Goal: Go to known website: Access a specific website the user already knows

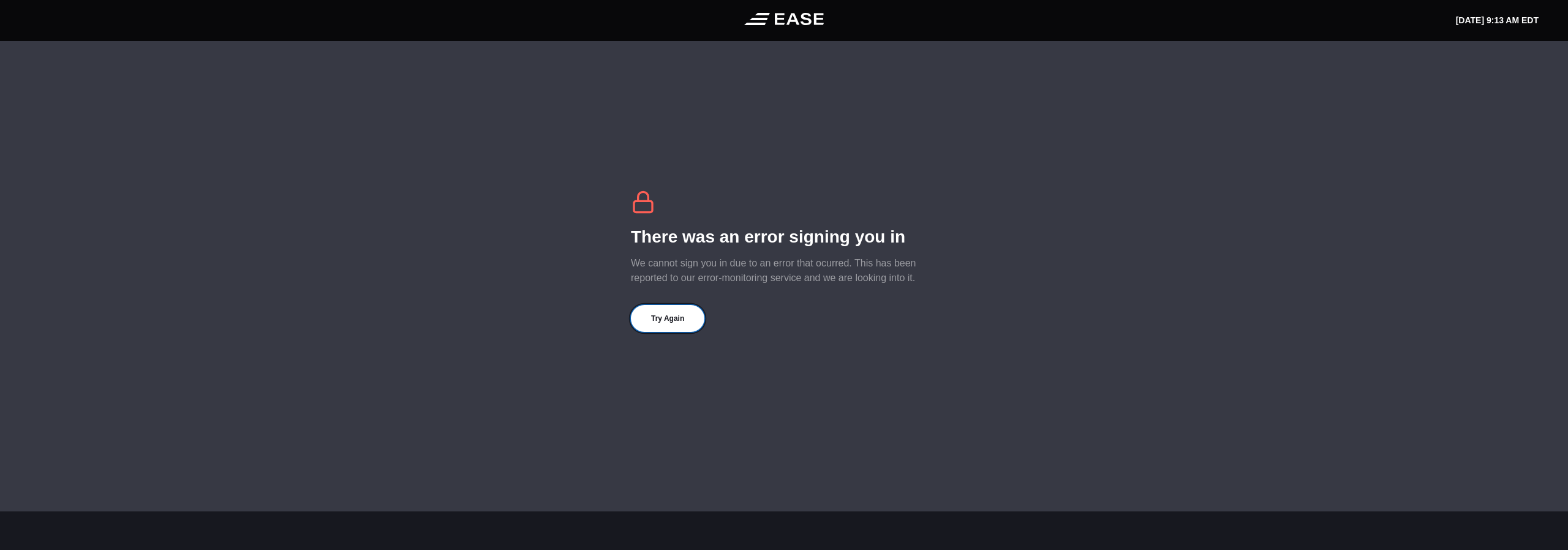
click at [677, 323] on button "Try Again" at bounding box center [667, 318] width 73 height 27
